Goal: Task Accomplishment & Management: Manage account settings

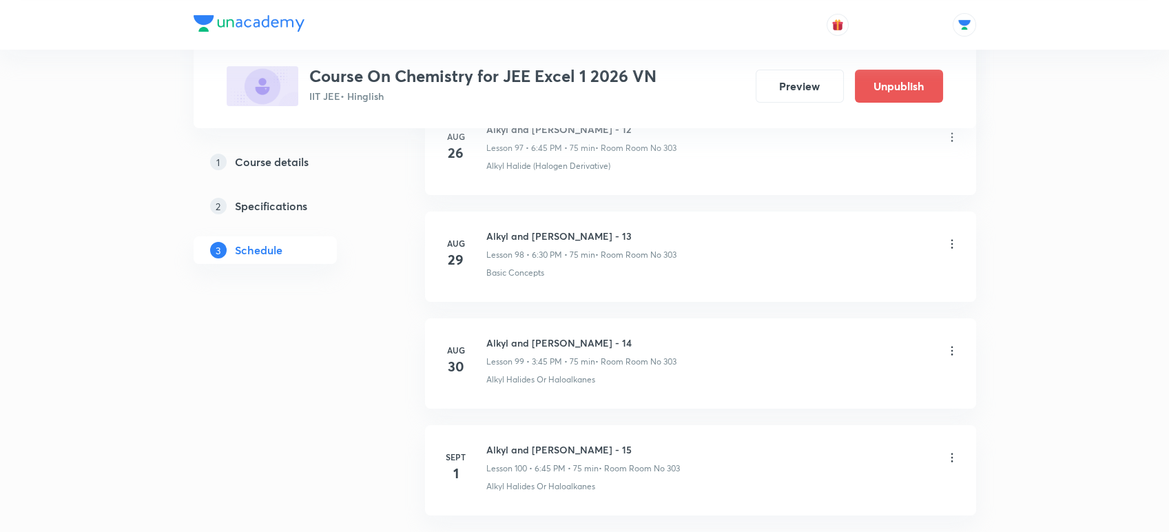
scroll to position [11243, 0]
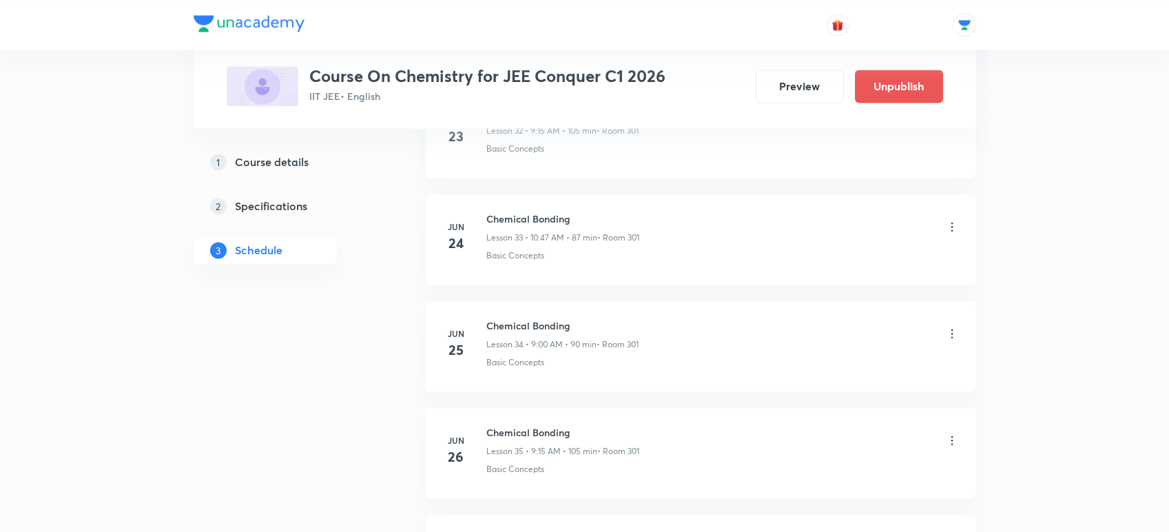
scroll to position [4209, 0]
click at [766, 83] on button "Preview" at bounding box center [799, 84] width 88 height 33
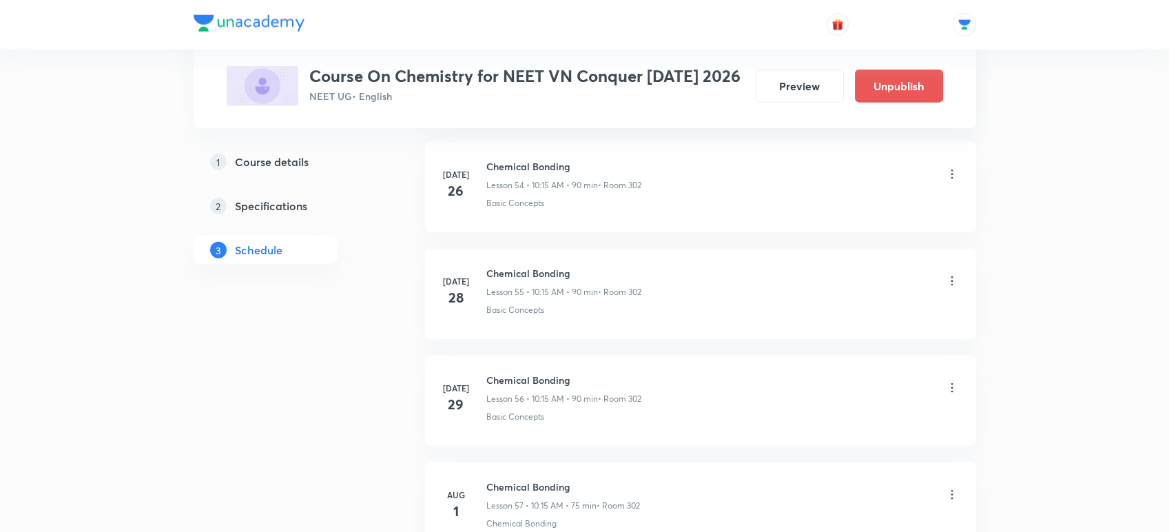
scroll to position [6465, 0]
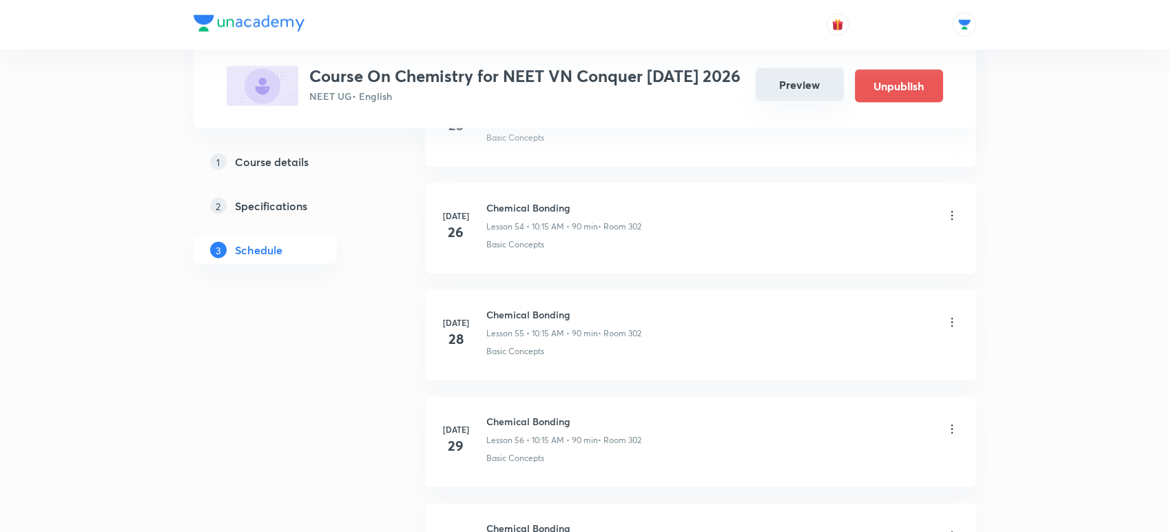
click at [790, 83] on button "Preview" at bounding box center [799, 84] width 88 height 33
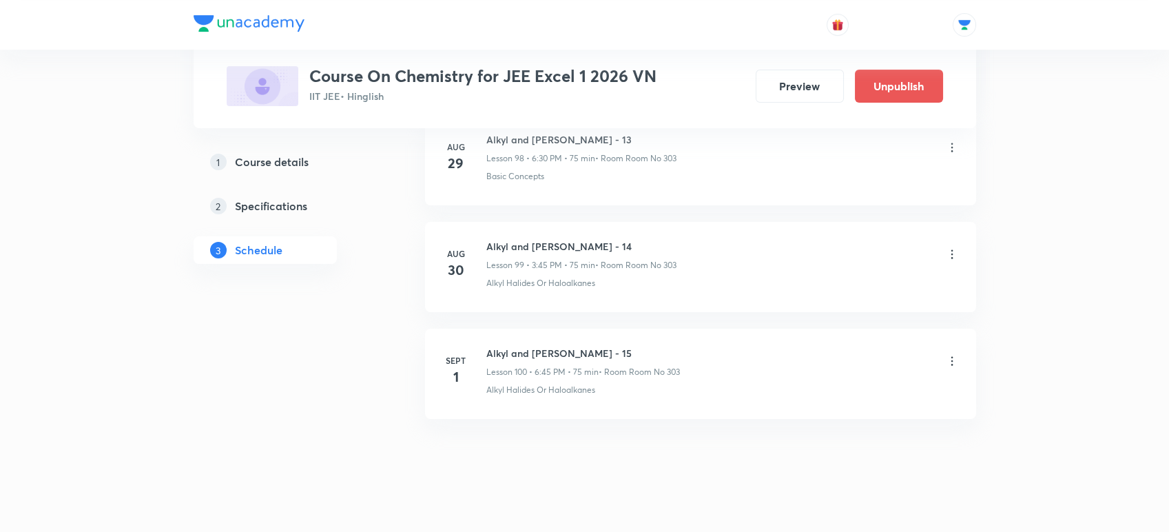
click at [948, 354] on icon at bounding box center [952, 361] width 14 height 14
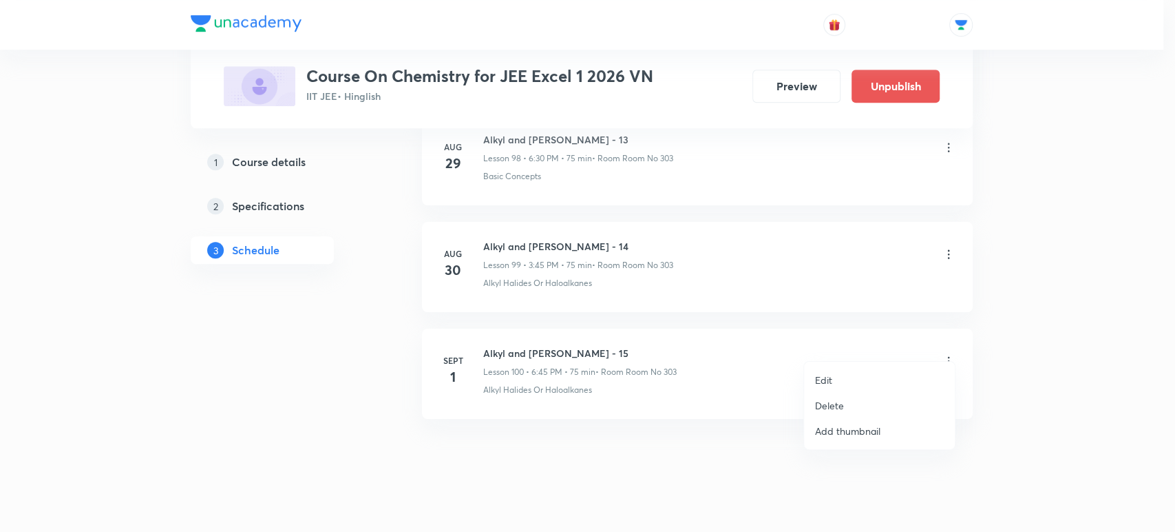
click at [833, 379] on li "Edit" at bounding box center [879, 379] width 151 height 25
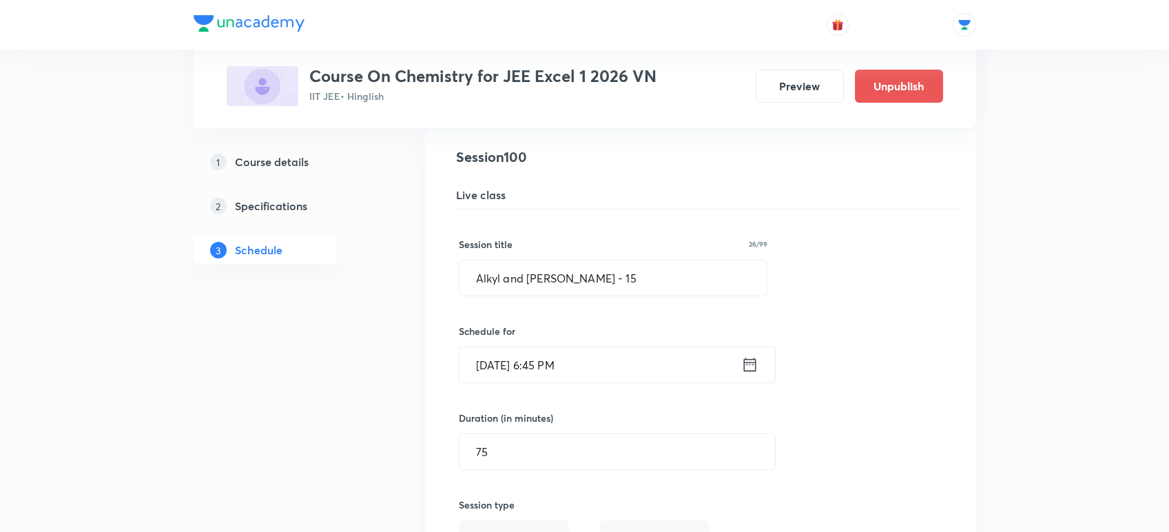
scroll to position [10727, 0]
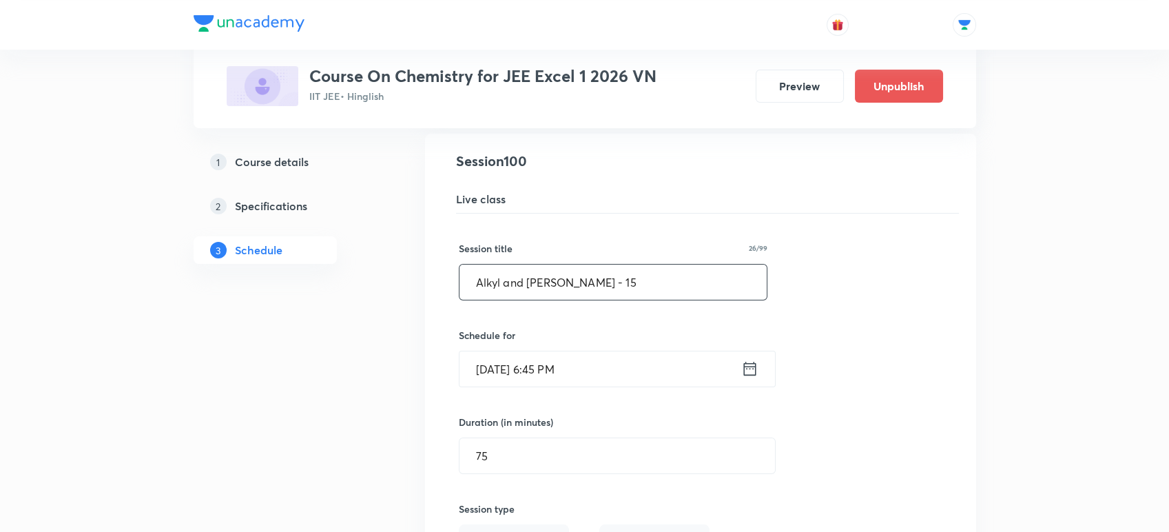
click at [617, 264] on input "Alkyl and [PERSON_NAME] - 15" at bounding box center [613, 281] width 308 height 35
type input "Alkyl and [PERSON_NAME] - Minor Test Discussion"
click at [627, 306] on div "Session title 45/99 Alkyl and [PERSON_NAME] - Minor Test Discussion ​ Schedule …" at bounding box center [700, 513] width 483 height 600
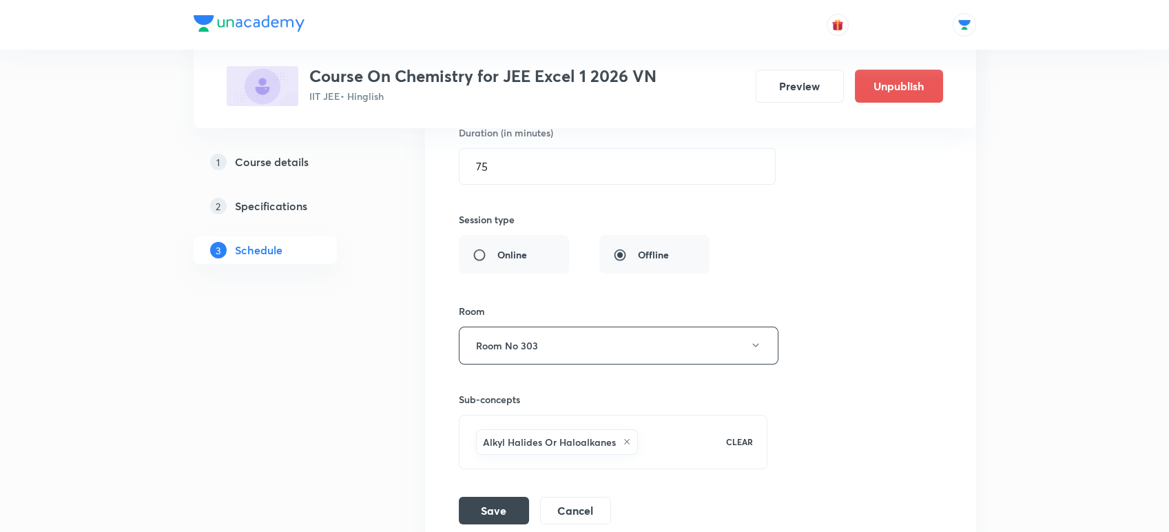
scroll to position [11029, 0]
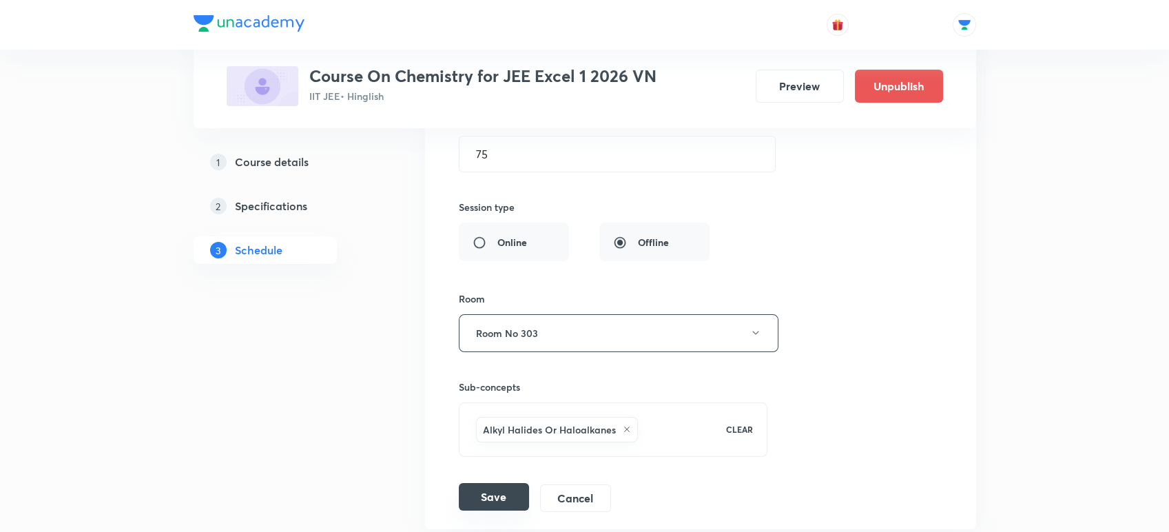
click at [477, 483] on button "Save" at bounding box center [494, 497] width 70 height 28
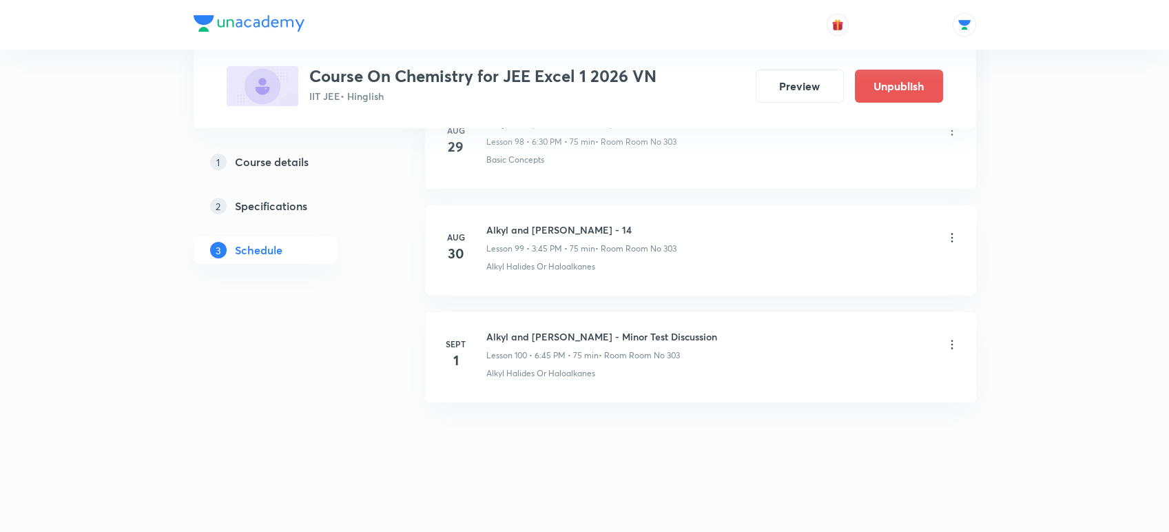
scroll to position [10610, 0]
